Goal: Find specific page/section: Find specific page/section

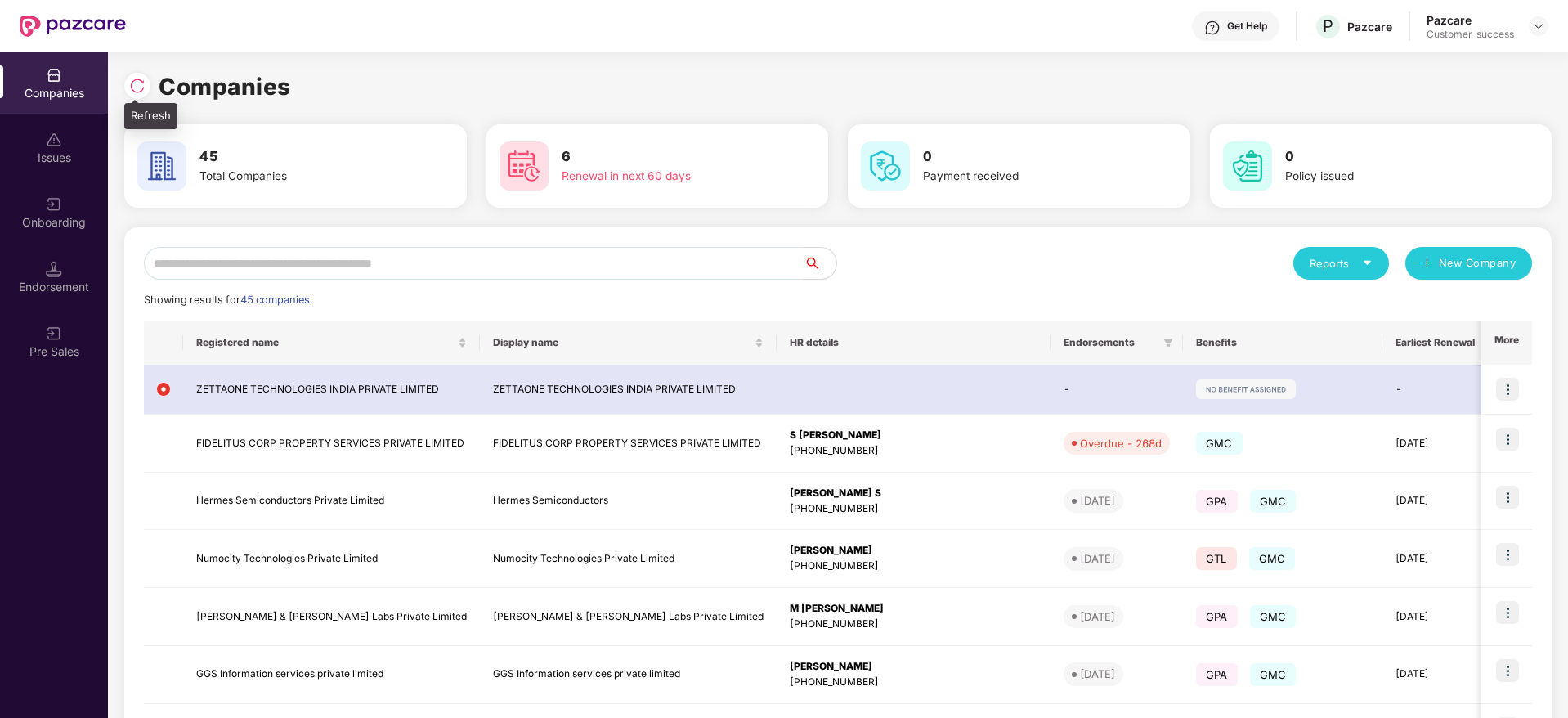
click at [132, 75] on div at bounding box center [137, 86] width 27 height 27
click at [134, 83] on img at bounding box center [137, 86] width 16 height 16
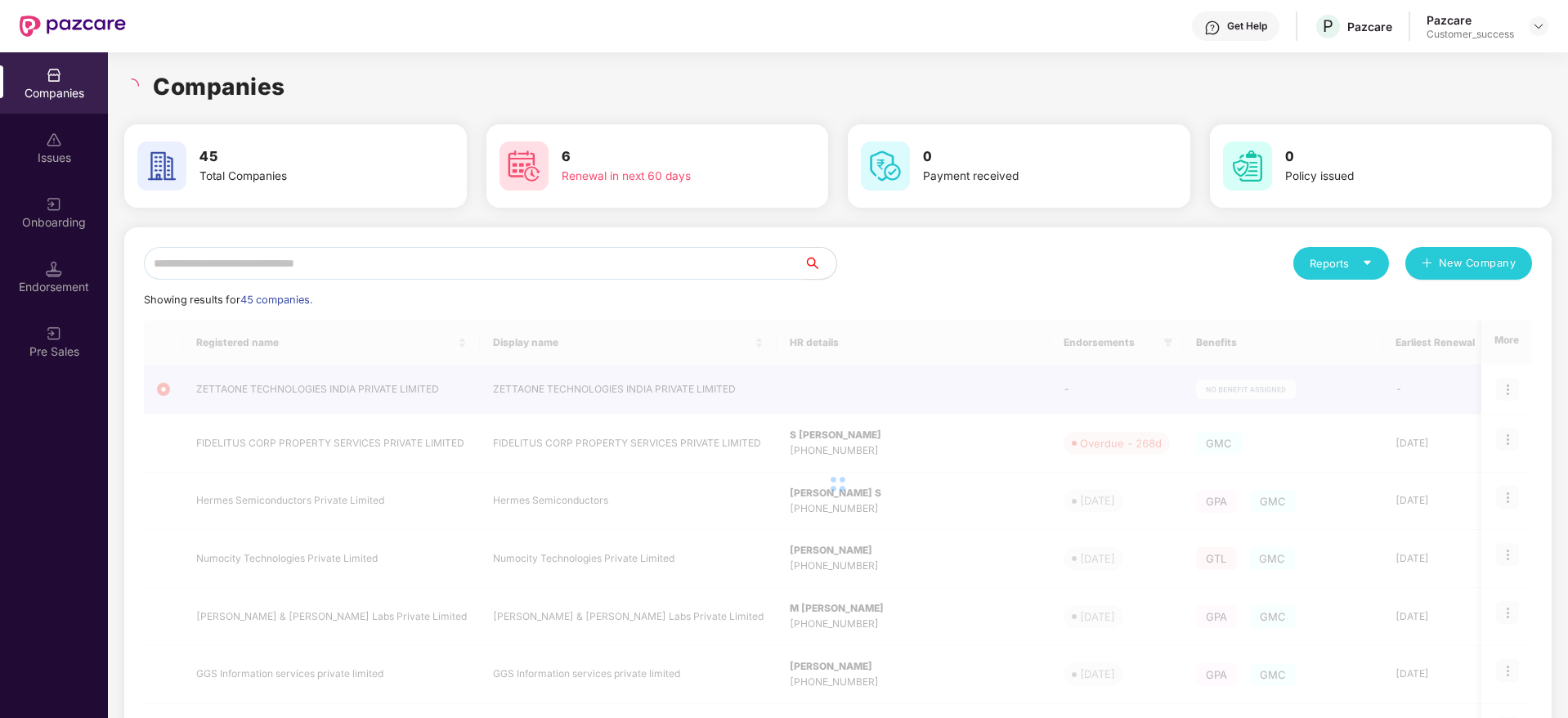
click at [317, 83] on div "Companies" at bounding box center [838, 87] width 1427 height 36
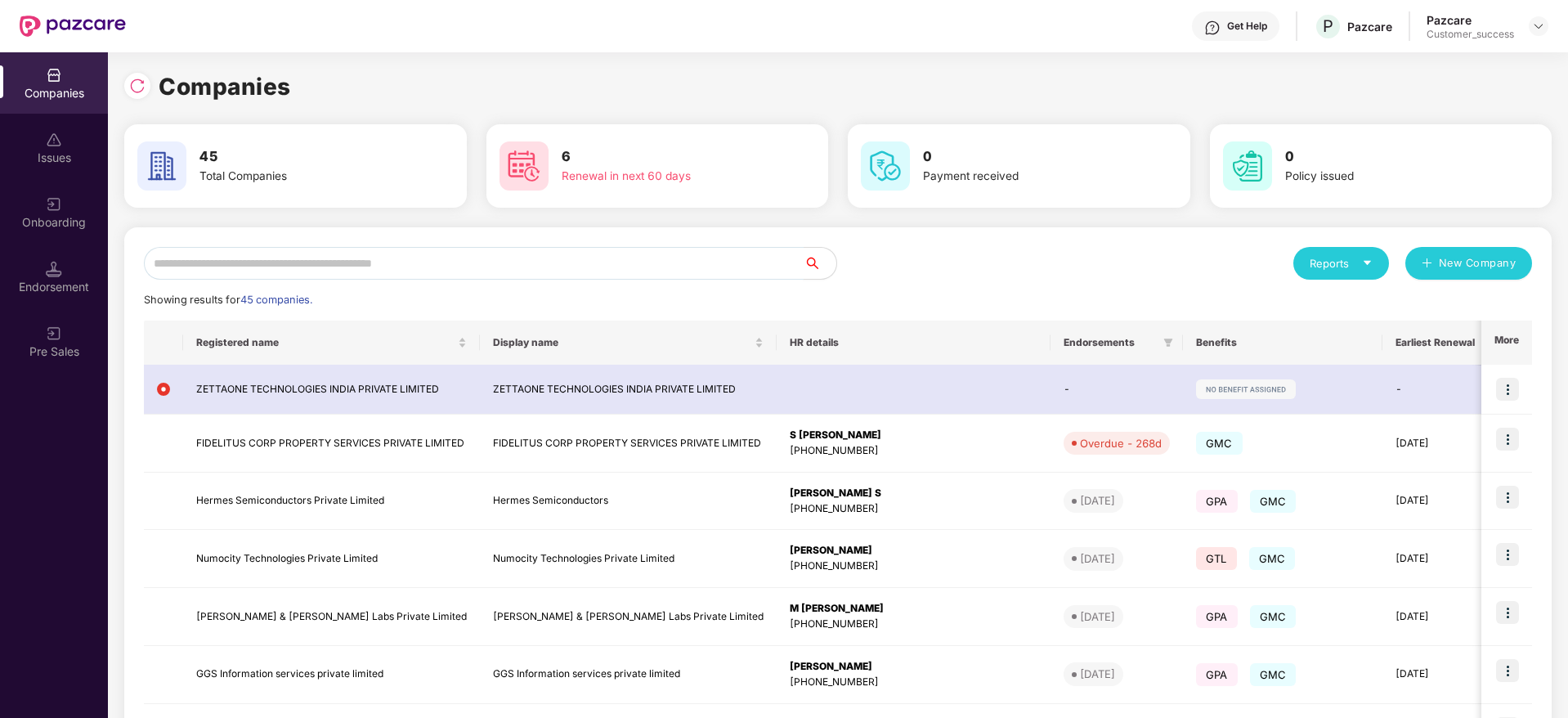
click at [420, 253] on input "text" at bounding box center [474, 263] width 660 height 33
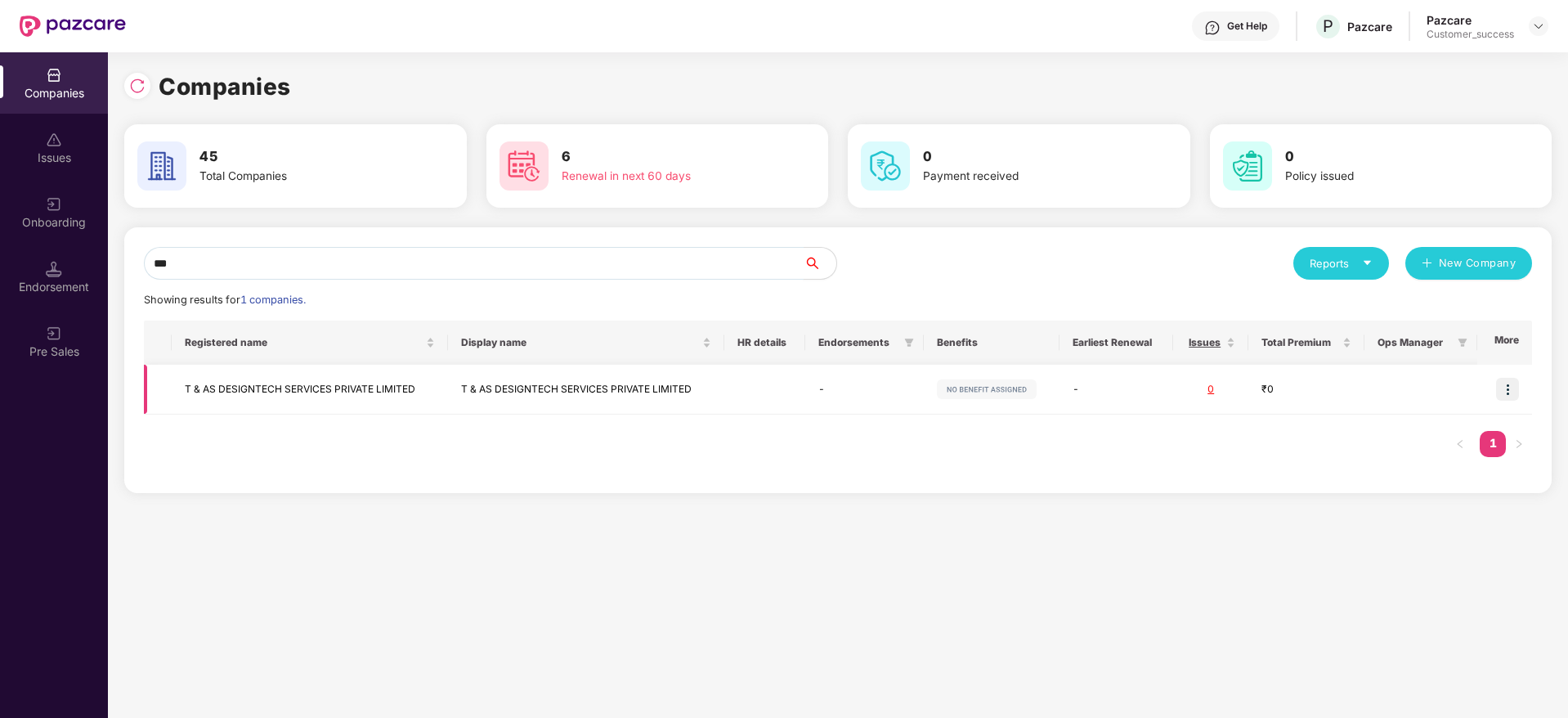
type input "***"
click at [322, 399] on td "T & AS DESIGNTECH SERVICES PRIVATE LIMITED" at bounding box center [309, 390] width 277 height 50
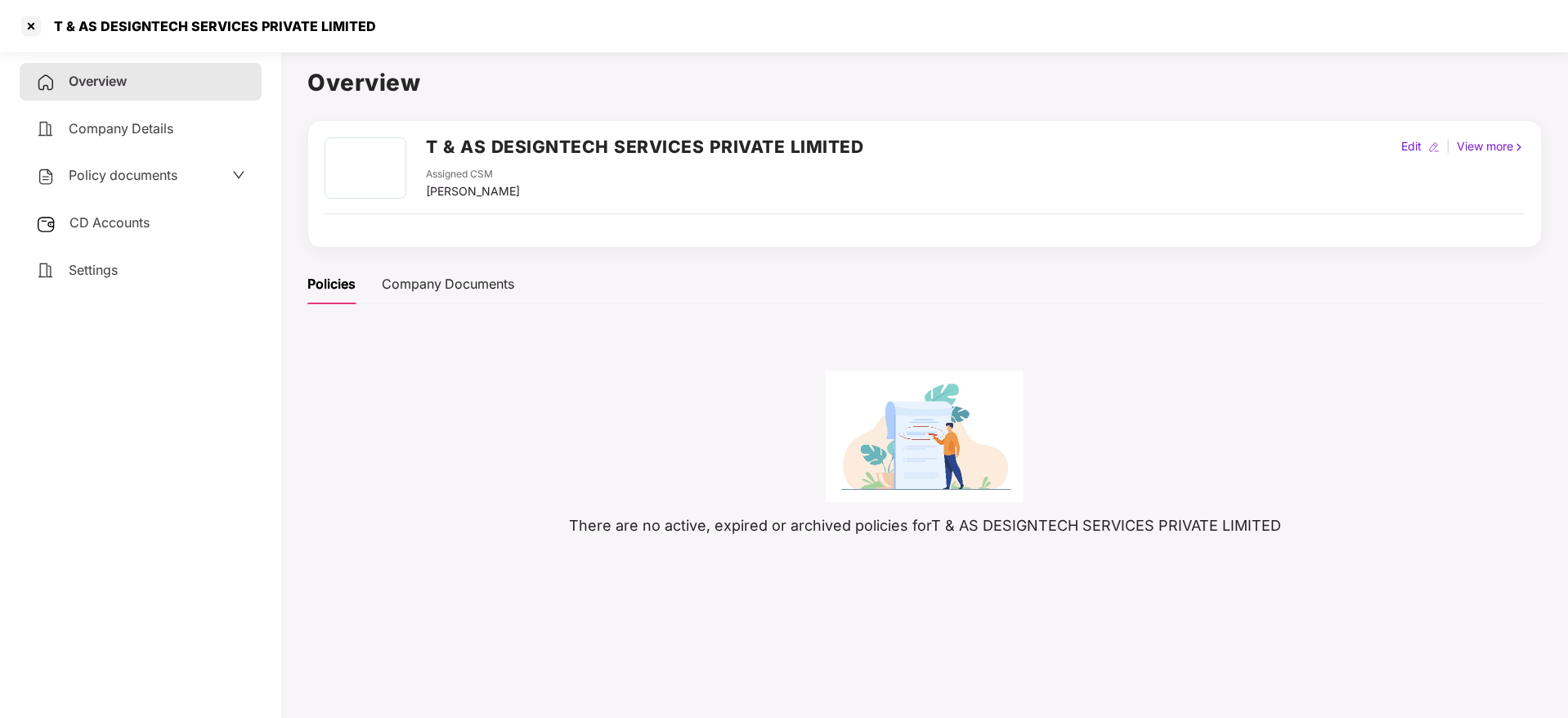
click at [149, 183] on div "Policy documents" at bounding box center [106, 176] width 141 height 21
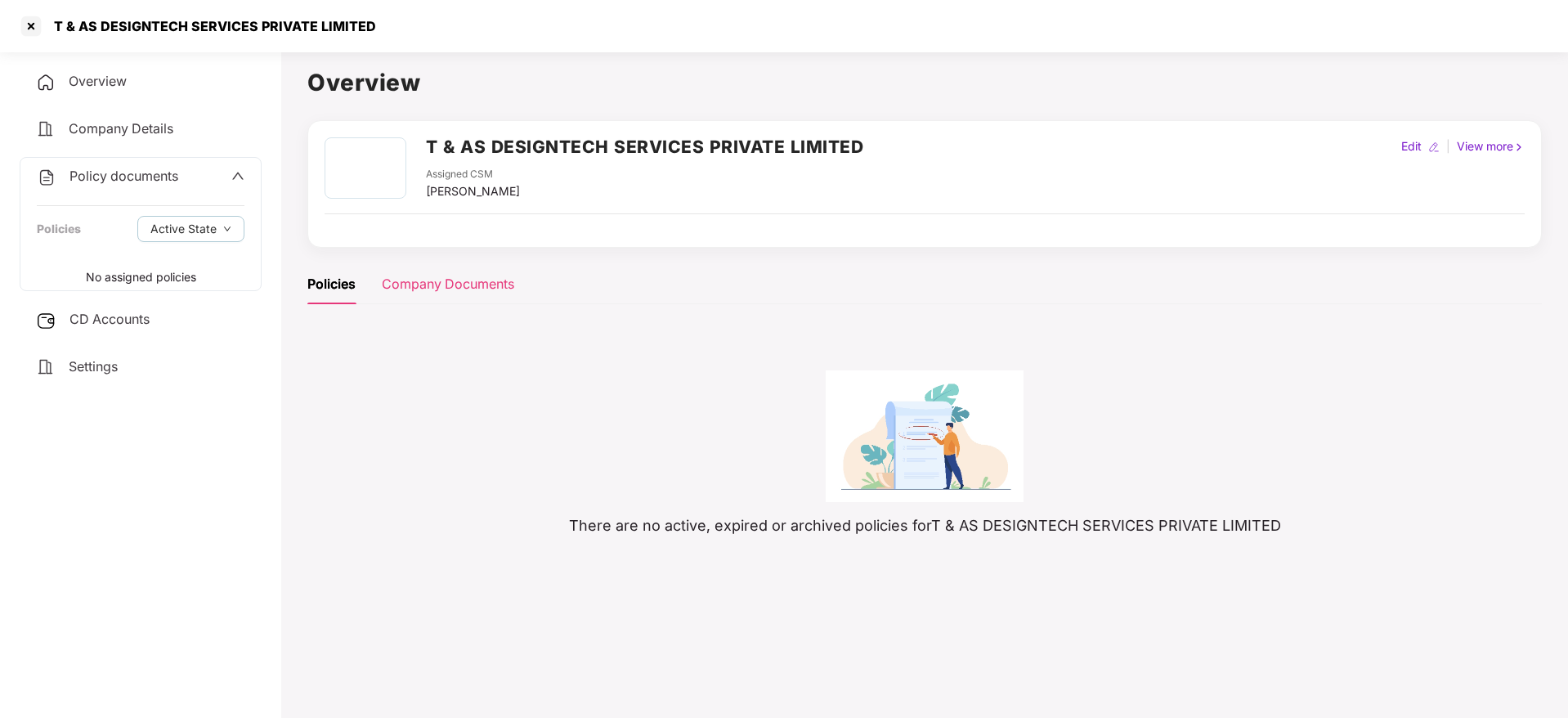
click at [474, 266] on div "Company Documents" at bounding box center [448, 284] width 133 height 40
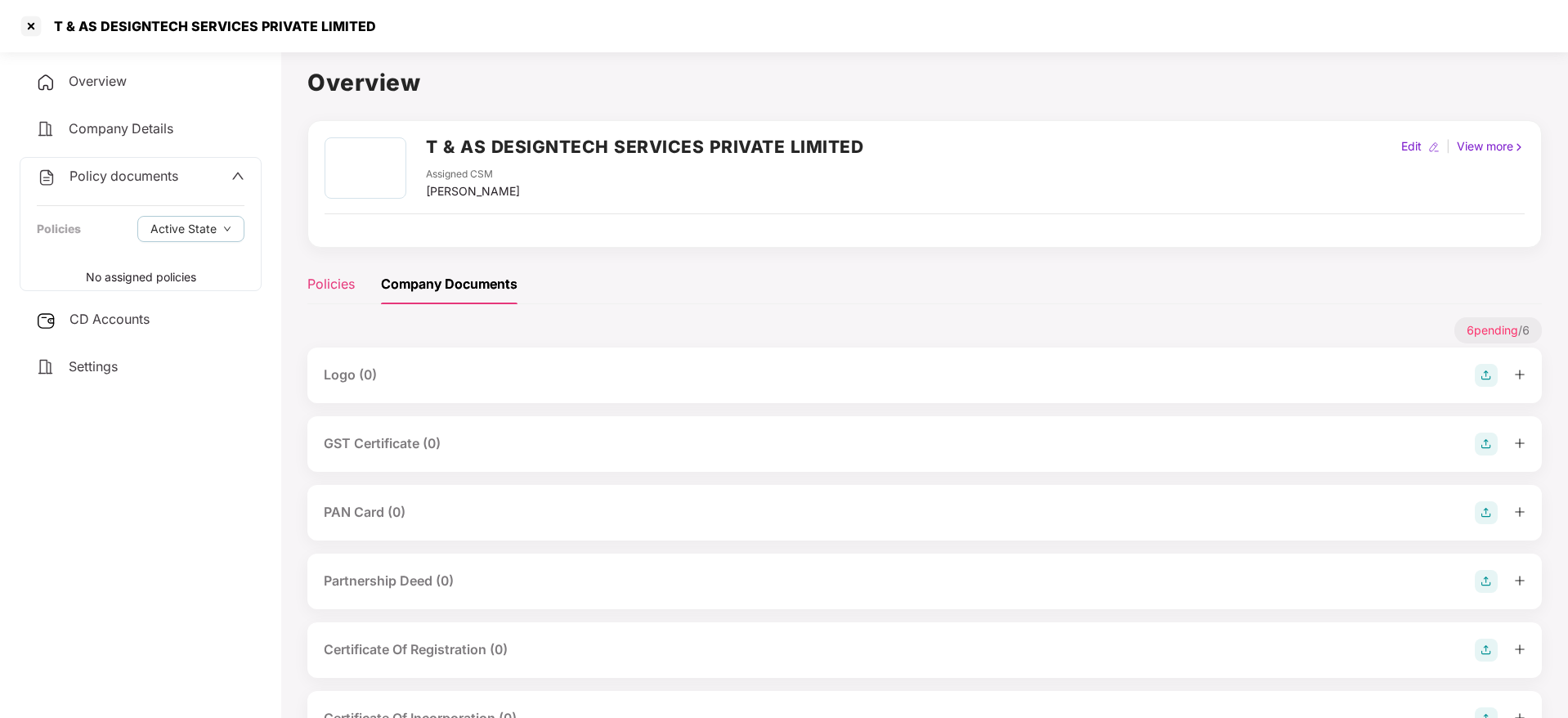
click at [331, 281] on div "Policies" at bounding box center [331, 284] width 47 height 21
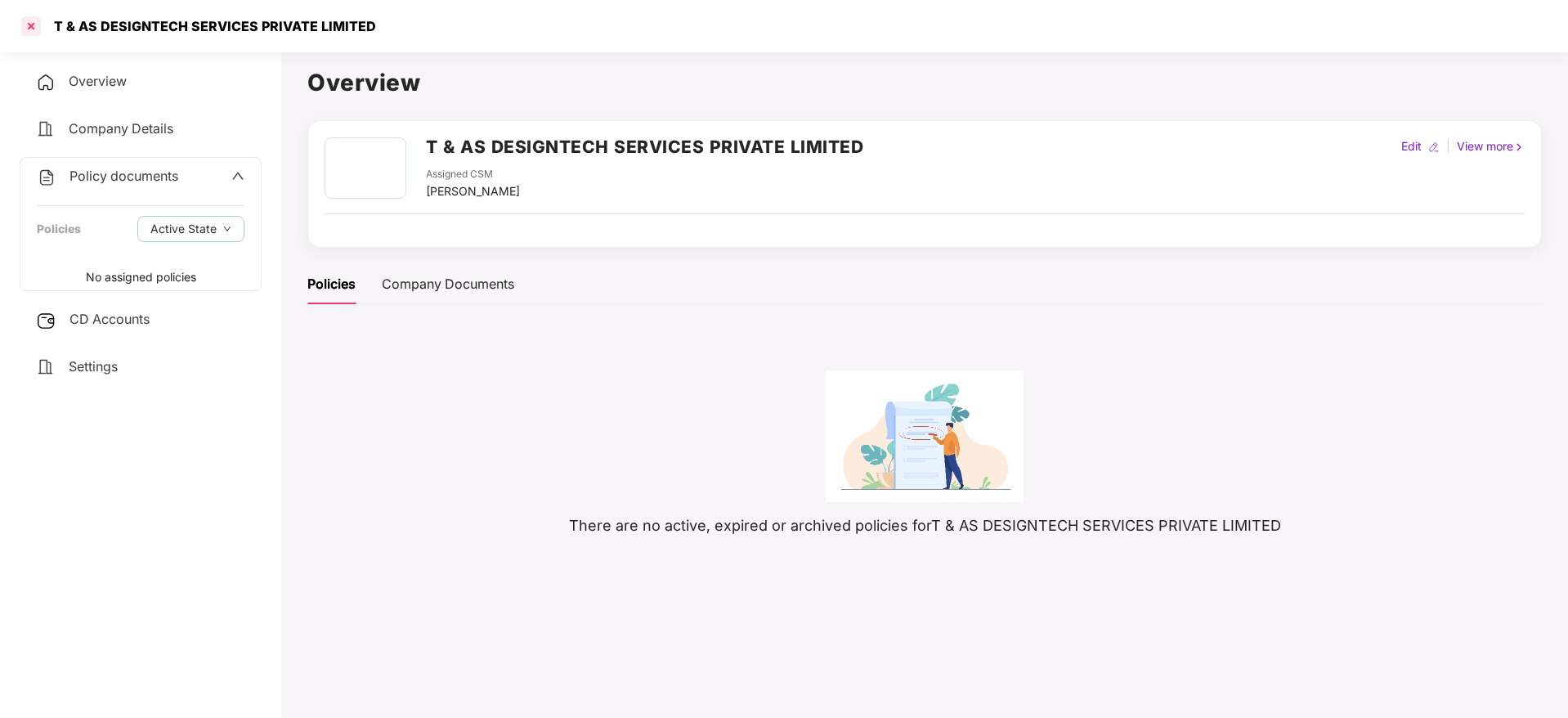
click at [33, 18] on div at bounding box center [31, 26] width 27 height 27
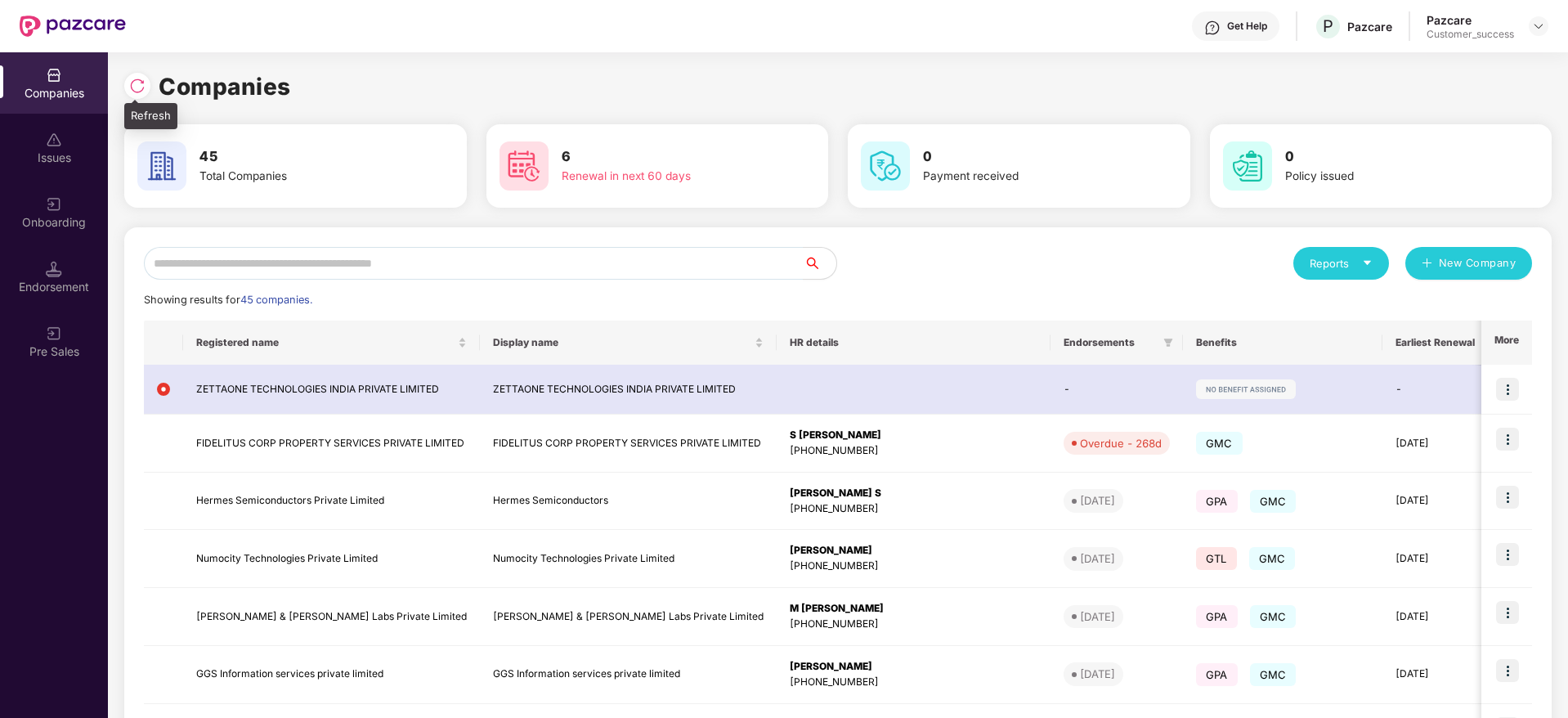
click at [141, 79] on img at bounding box center [137, 86] width 16 height 16
click at [140, 86] on img at bounding box center [137, 86] width 16 height 16
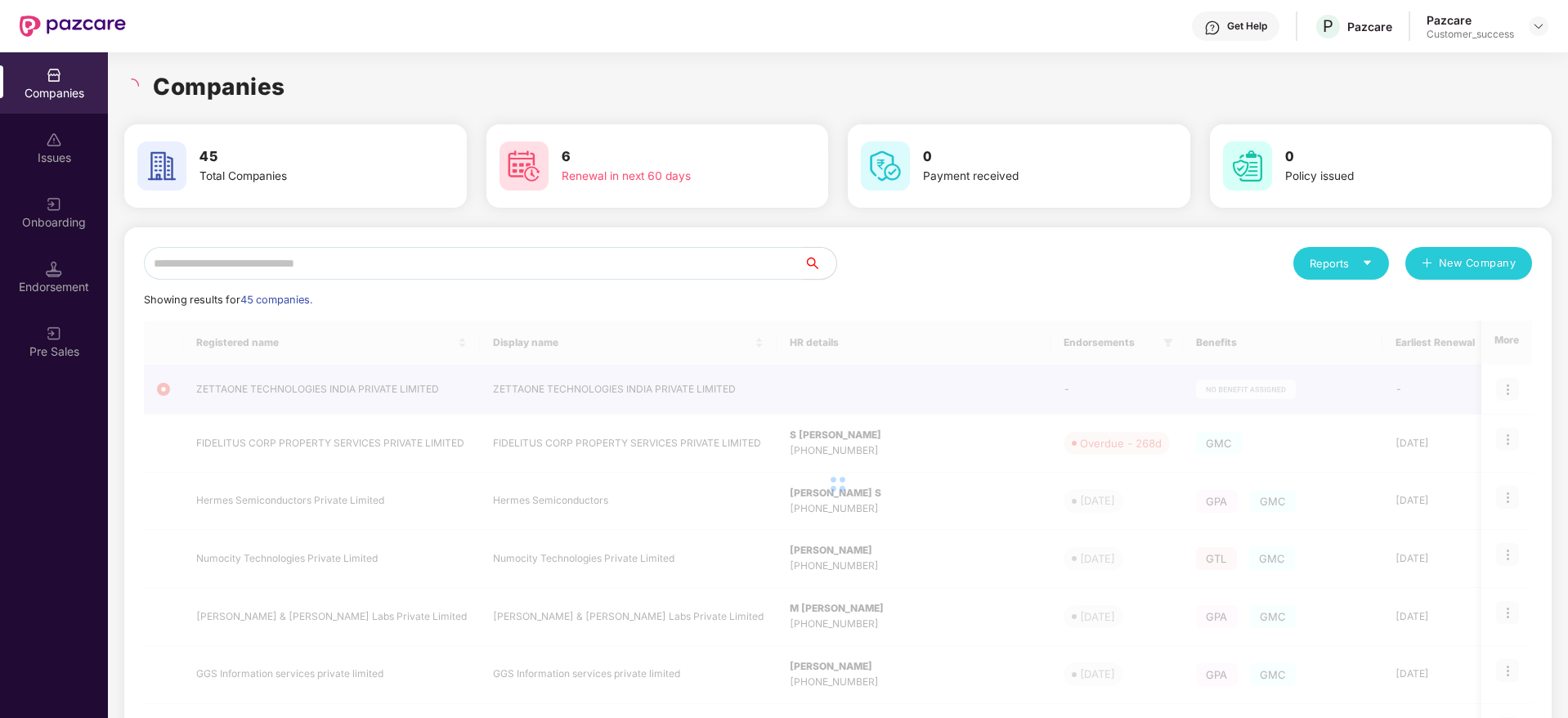
click at [289, 90] on div "Companies" at bounding box center [838, 87] width 1427 height 36
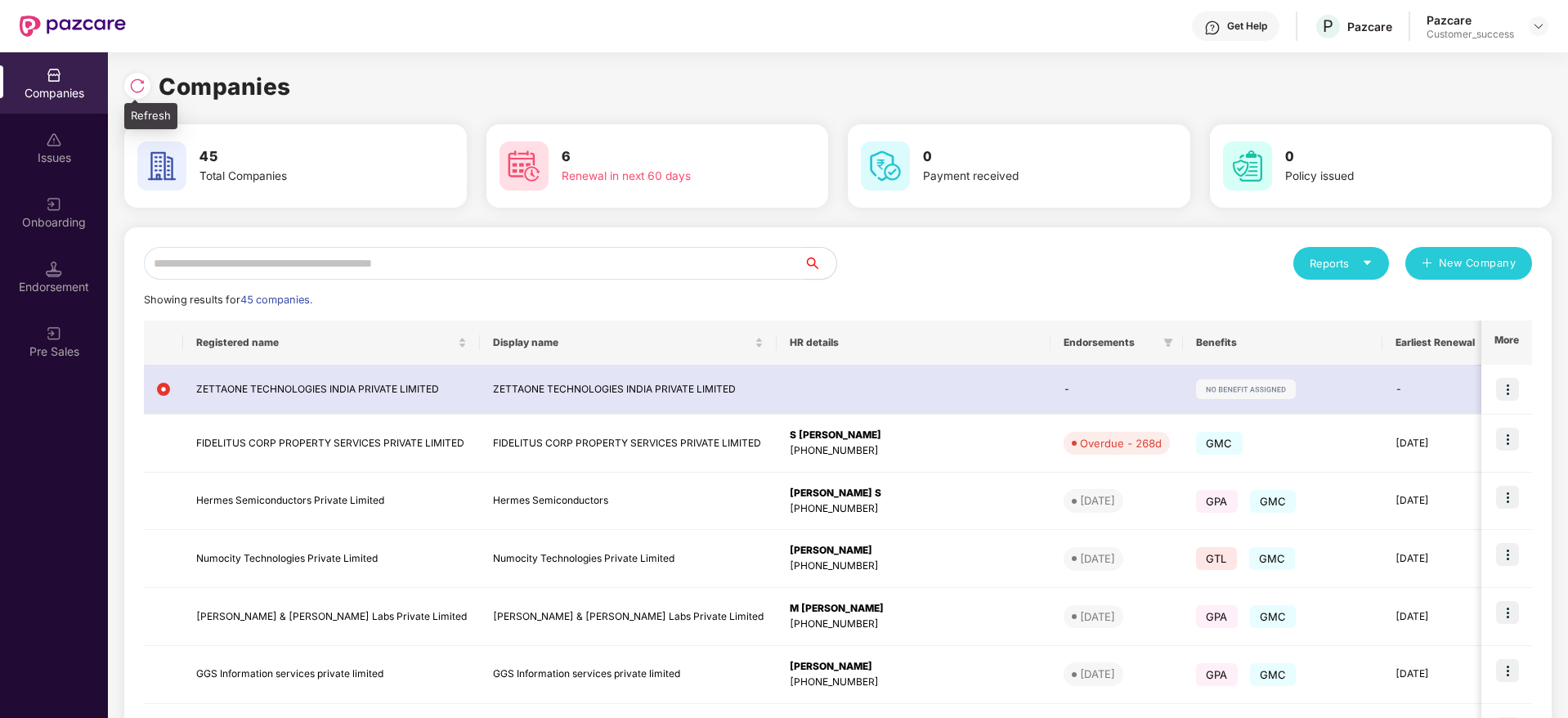
click at [142, 88] on img at bounding box center [137, 86] width 16 height 16
click at [138, 86] on img at bounding box center [137, 86] width 16 height 16
drag, startPoint x: 298, startPoint y: 89, endPoint x: 135, endPoint y: 79, distance: 163.3
click at [135, 79] on div "Companies" at bounding box center [838, 87] width 1427 height 36
click at [135, 79] on img at bounding box center [137, 86] width 16 height 16
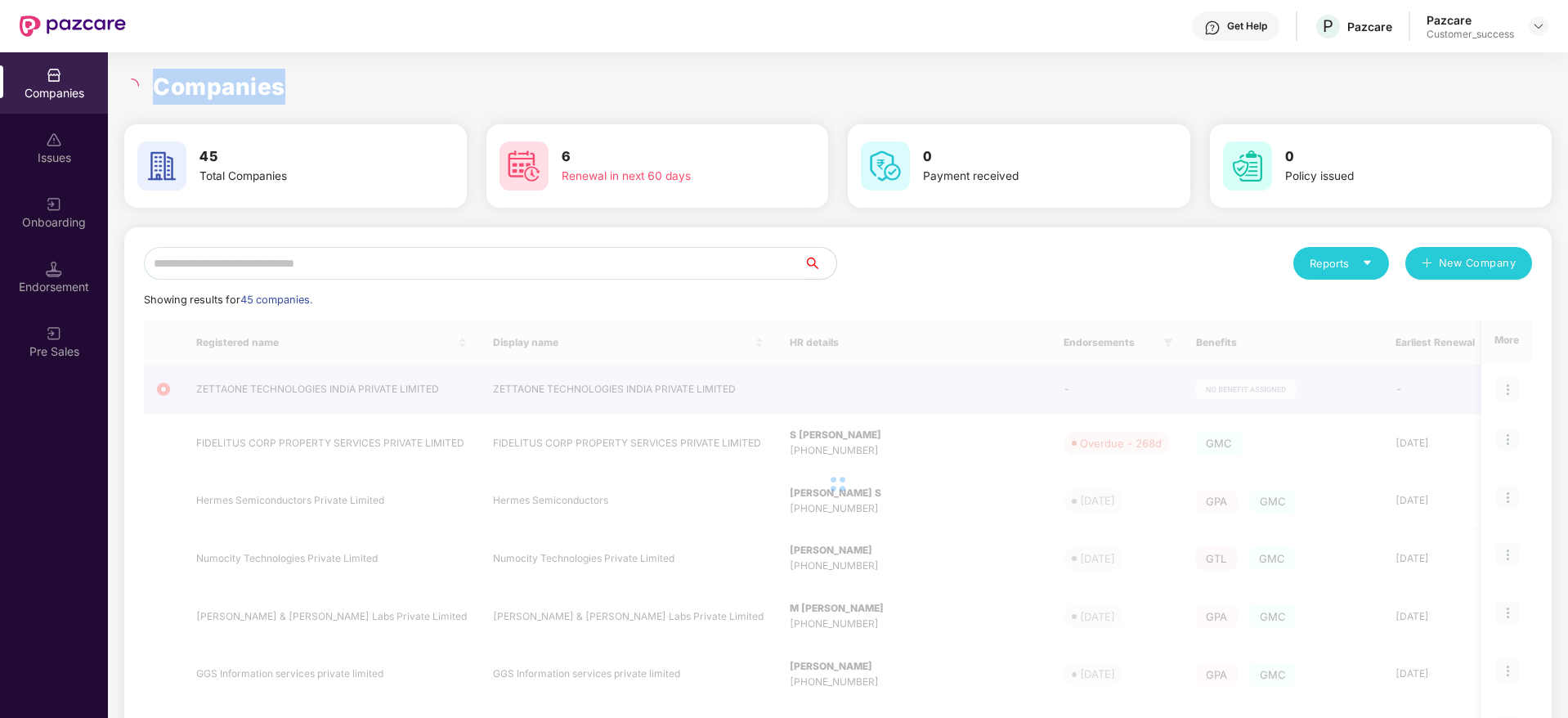
click at [206, 83] on h1 "Companies" at bounding box center [218, 87] width 133 height 36
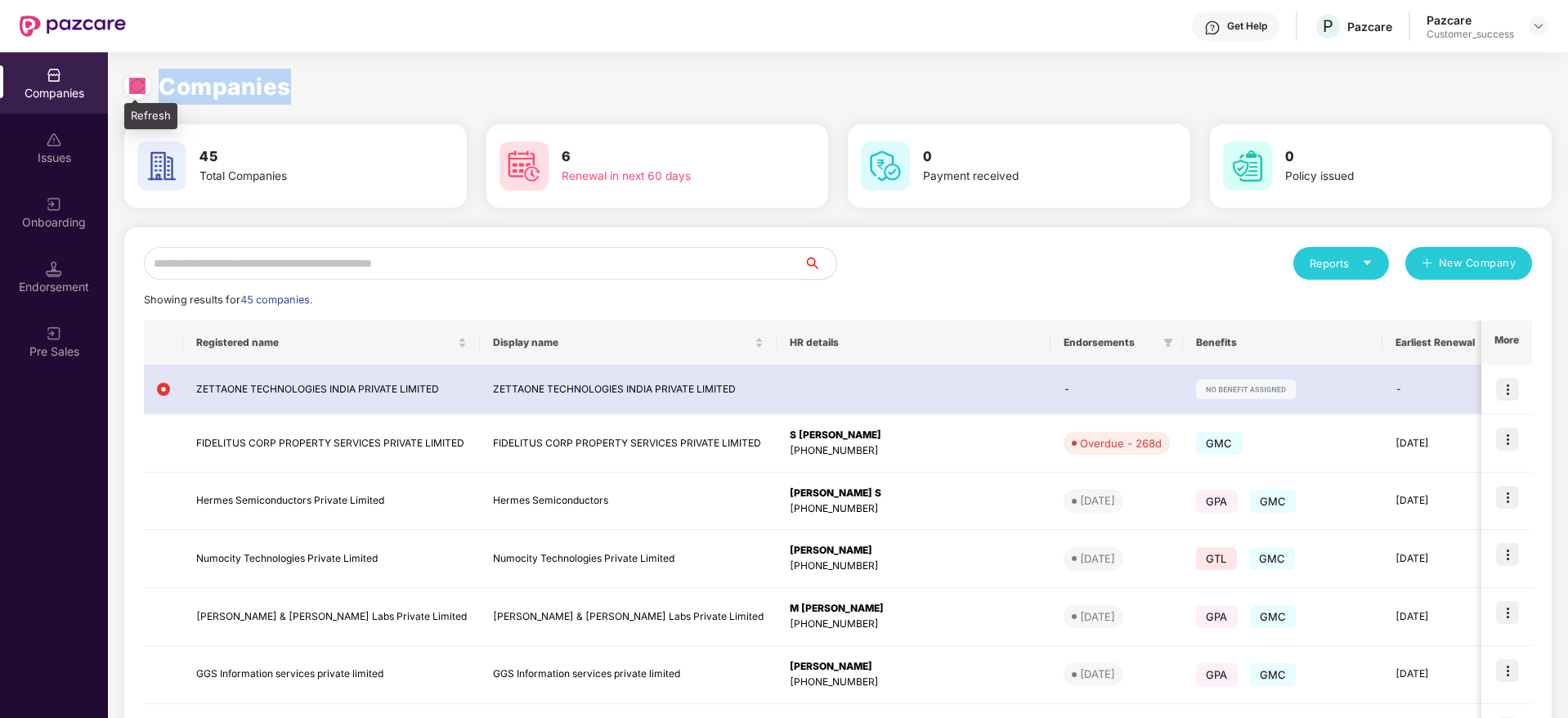
drag, startPoint x: 248, startPoint y: 85, endPoint x: 132, endPoint y: 82, distance: 116.0
click at [132, 82] on div "Companies" at bounding box center [838, 87] width 1427 height 36
click at [132, 82] on img at bounding box center [137, 86] width 16 height 16
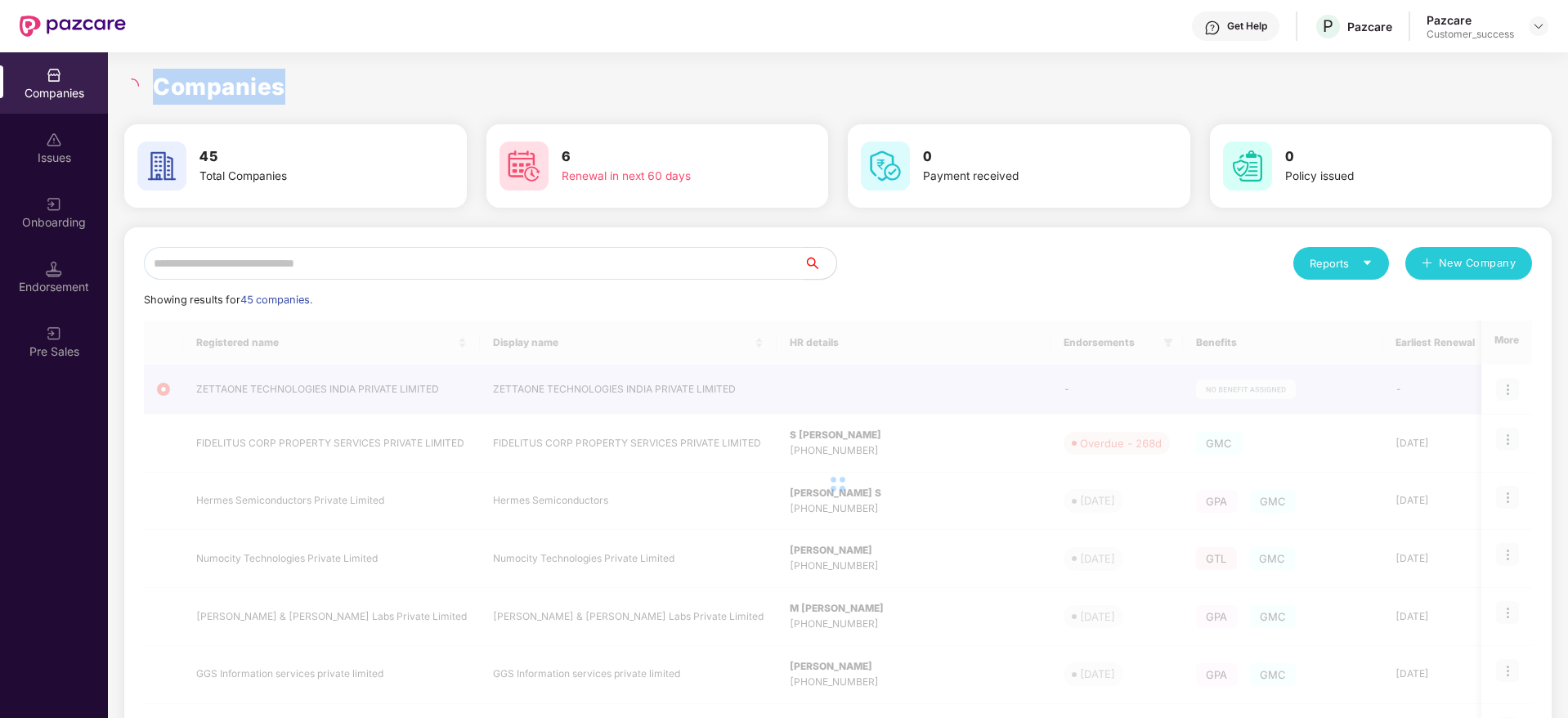
click at [180, 86] on h1 "Companies" at bounding box center [218, 87] width 133 height 36
